Goal: Information Seeking & Learning: Learn about a topic

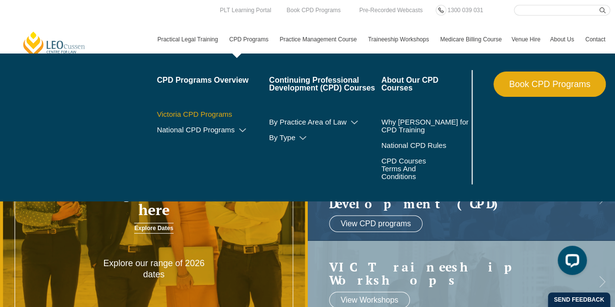
click at [213, 114] on link "Victoria CPD Programs" at bounding box center [213, 114] width 112 height 8
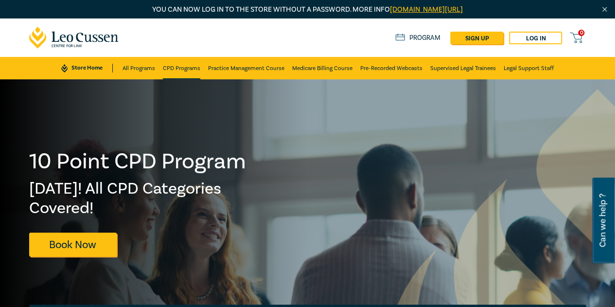
click at [177, 67] on link "CPD Programs" at bounding box center [181, 68] width 37 height 22
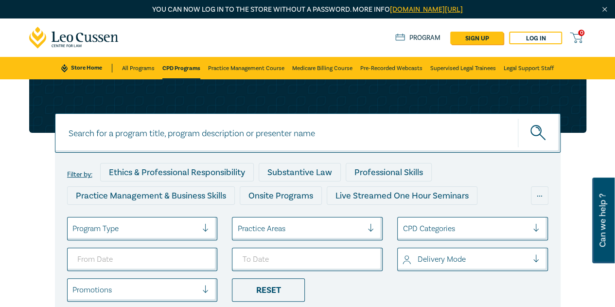
click at [199, 232] on div "Program Type" at bounding box center [135, 228] width 135 height 17
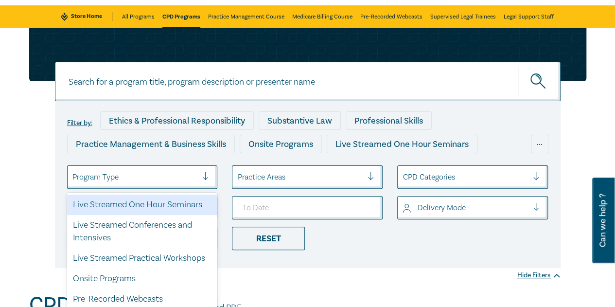
scroll to position [59, 0]
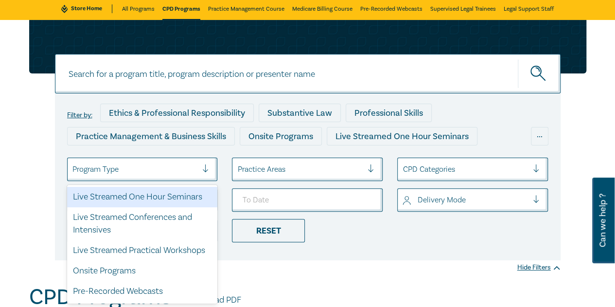
click at [187, 204] on div "Live Streamed One Hour Seminars" at bounding box center [142, 197] width 151 height 20
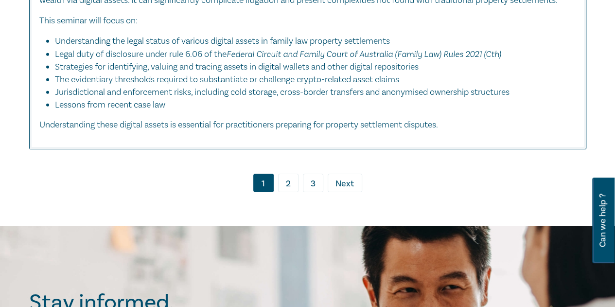
scroll to position [5228, 0]
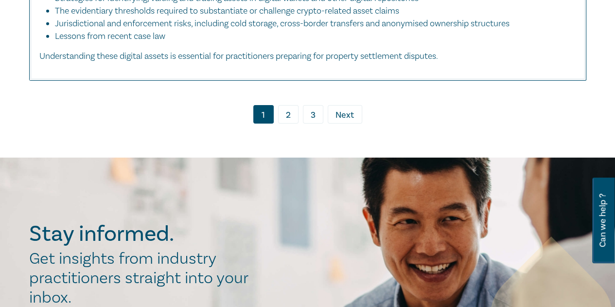
click at [281, 123] on link "2" at bounding box center [288, 114] width 20 height 18
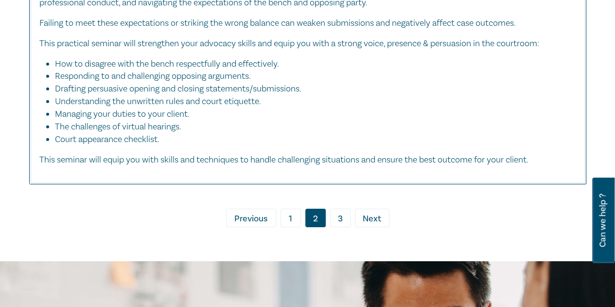
scroll to position [5208, 0]
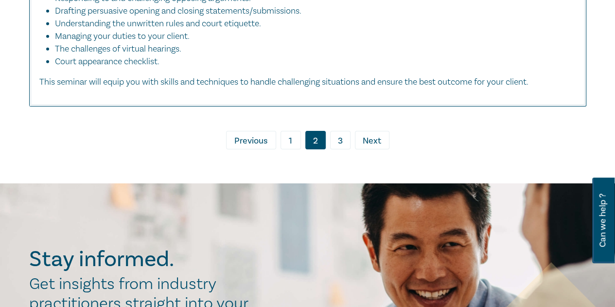
click at [344, 149] on link "3" at bounding box center [340, 140] width 20 height 18
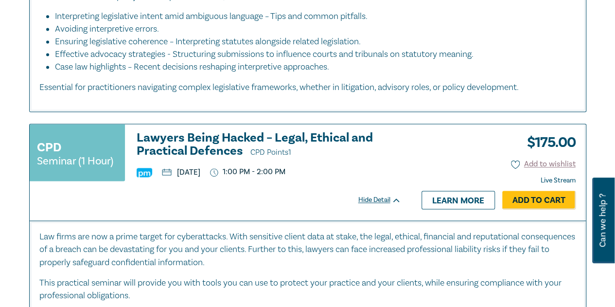
scroll to position [2591, 0]
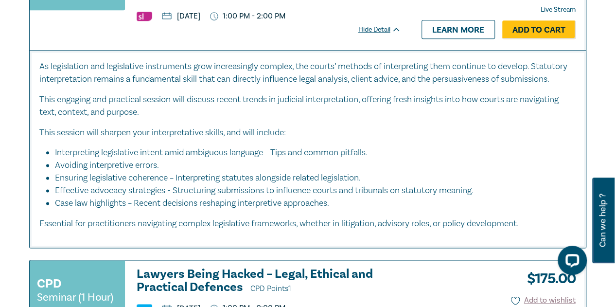
scroll to position [2313, 0]
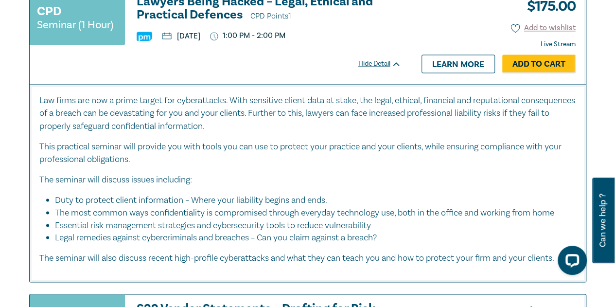
scroll to position [2675, 0]
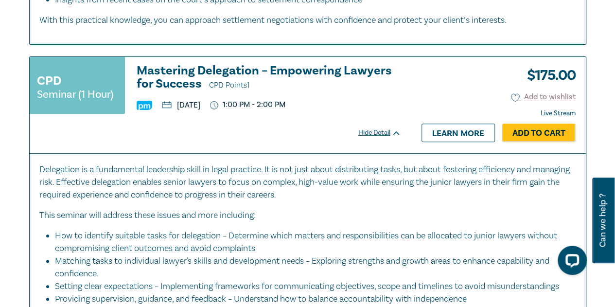
scroll to position [1956, 0]
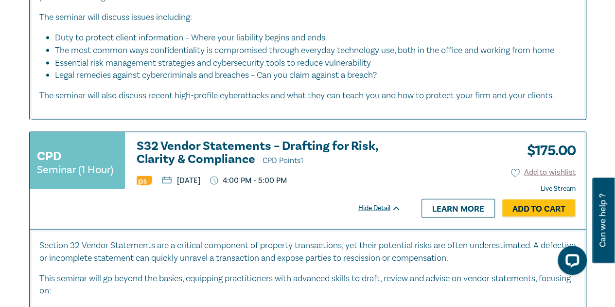
scroll to position [2844, 0]
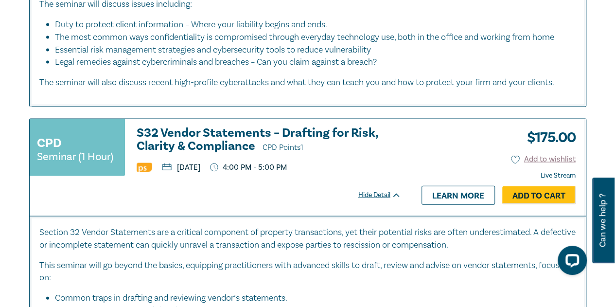
scroll to position [2837, 0]
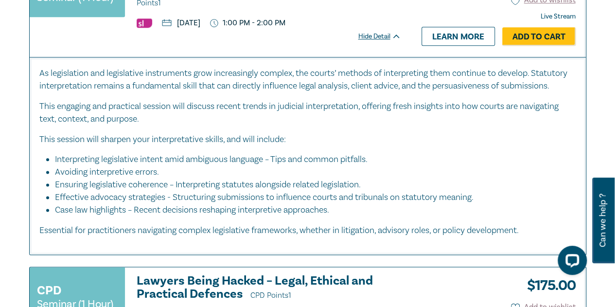
scroll to position [2319, 0]
